Goal: Use online tool/utility: Utilize a website feature to perform a specific function

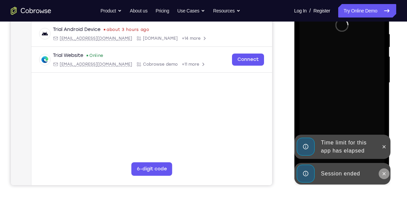
click at [385, 174] on icon at bounding box center [383, 173] width 5 height 5
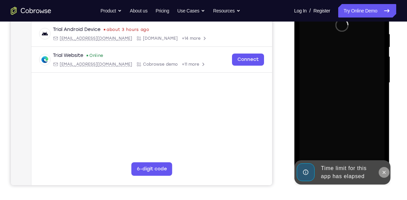
click at [385, 169] on button at bounding box center [384, 172] width 11 height 11
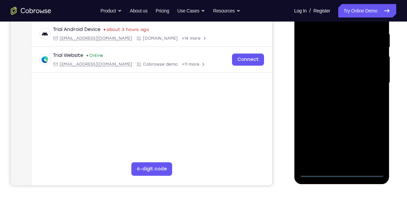
click at [344, 171] on div at bounding box center [341, 83] width 85 height 189
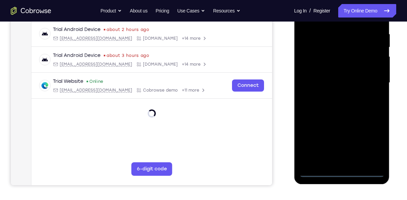
click at [372, 138] on div at bounding box center [341, 83] width 85 height 189
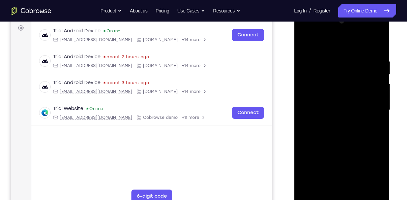
scroll to position [101, 0]
click at [307, 32] on div at bounding box center [341, 110] width 85 height 189
click at [371, 109] on div at bounding box center [341, 110] width 85 height 189
click at [335, 122] on div at bounding box center [341, 110] width 85 height 189
click at [339, 104] on div at bounding box center [341, 110] width 85 height 189
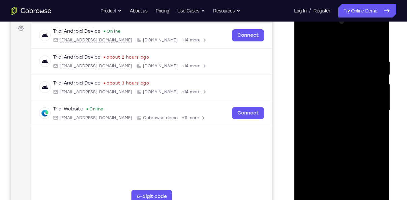
click at [327, 91] on div at bounding box center [341, 110] width 85 height 189
click at [338, 110] on div at bounding box center [341, 110] width 85 height 189
click at [343, 133] on div at bounding box center [341, 110] width 85 height 189
click at [377, 51] on div at bounding box center [341, 110] width 85 height 189
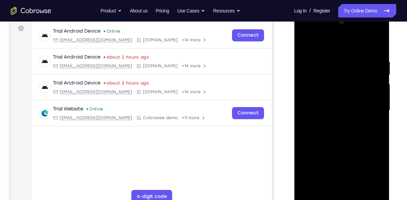
click at [376, 189] on div at bounding box center [341, 110] width 85 height 189
click at [332, 59] on div at bounding box center [341, 110] width 85 height 189
click at [376, 190] on div at bounding box center [341, 110] width 85 height 189
click at [378, 44] on div at bounding box center [341, 110] width 85 height 189
click at [381, 118] on div at bounding box center [341, 110] width 85 height 189
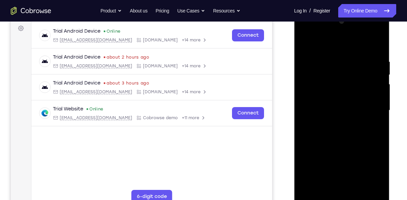
click at [381, 118] on div at bounding box center [341, 110] width 85 height 189
click at [380, 115] on div at bounding box center [341, 110] width 85 height 189
click at [359, 193] on div at bounding box center [341, 110] width 85 height 189
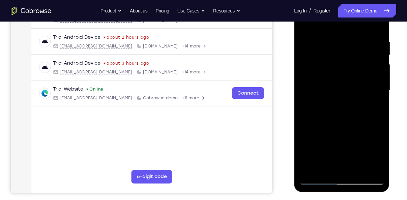
scroll to position [121, 0]
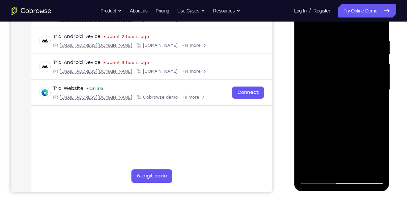
click at [340, 126] on div at bounding box center [341, 90] width 85 height 189
click at [339, 121] on div at bounding box center [341, 90] width 85 height 189
click at [305, 25] on div at bounding box center [341, 90] width 85 height 189
click at [305, 22] on div at bounding box center [341, 90] width 85 height 189
click at [312, 169] on div at bounding box center [341, 90] width 85 height 189
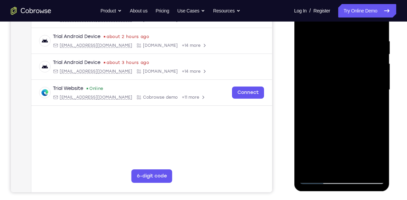
click at [309, 170] on div at bounding box center [341, 90] width 85 height 189
click at [353, 40] on div at bounding box center [341, 90] width 85 height 189
click at [377, 25] on div at bounding box center [341, 90] width 85 height 189
